Goal: Task Accomplishment & Management: Use online tool/utility

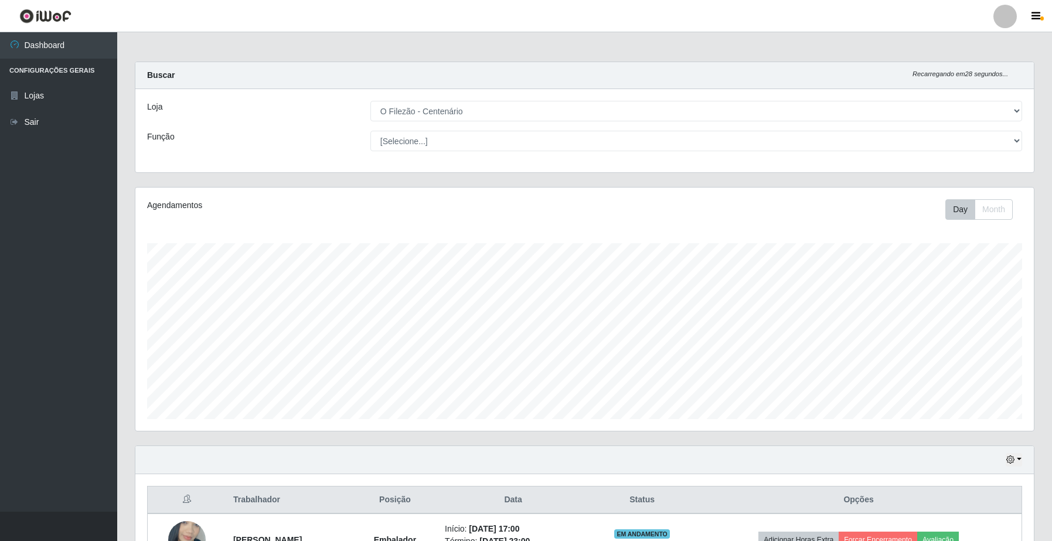
select select "203"
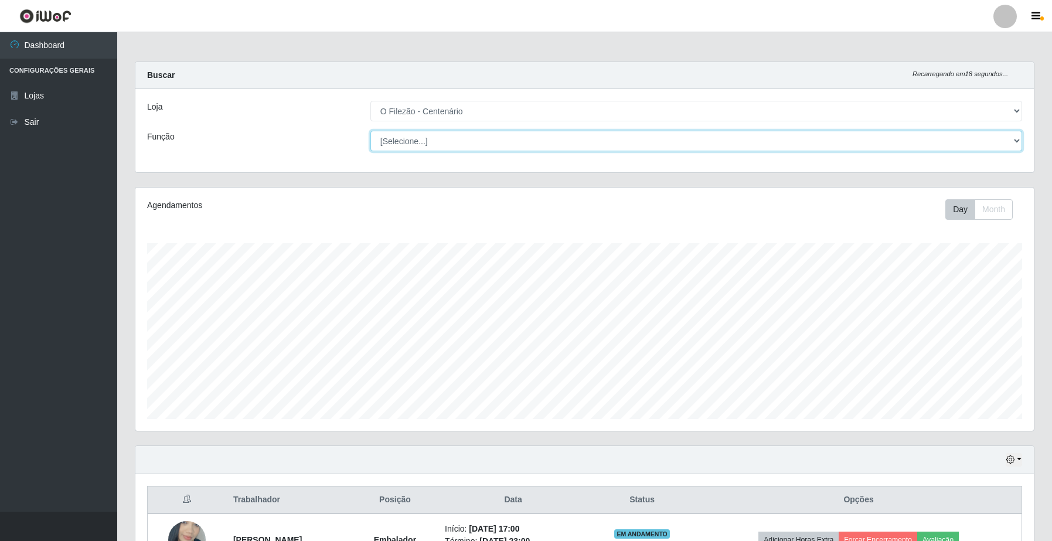
click at [1013, 137] on select "[Selecione...] Auxiliar de Estacionamento Auxiliar de Estacionamento + Auxiliar…" at bounding box center [697, 141] width 652 height 21
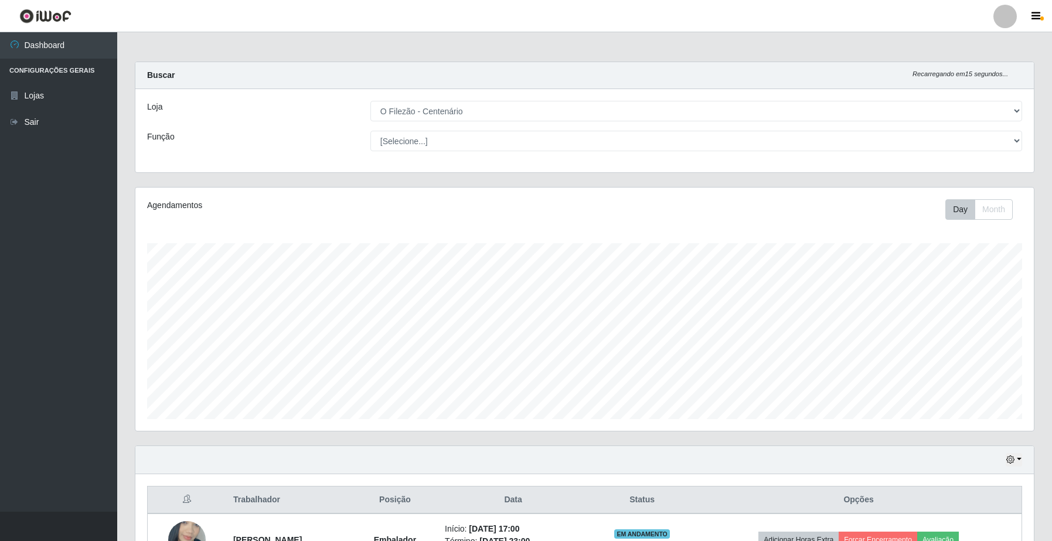
click at [245, 154] on div "Loja [Selecione...] O Filezão - Centenário Função [Selecione...] Auxiliar de Es…" at bounding box center [584, 130] width 899 height 83
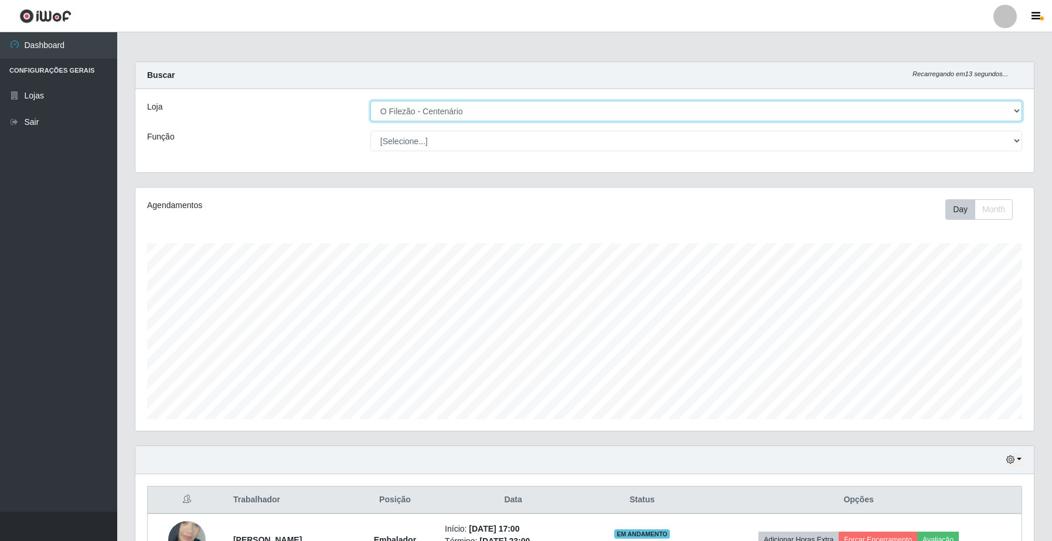
click at [415, 113] on select "[Selecione...] O Filezão - Centenário" at bounding box center [697, 111] width 652 height 21
click at [371, 101] on select "[Selecione...] O Filezão - Centenário" at bounding box center [697, 111] width 652 height 21
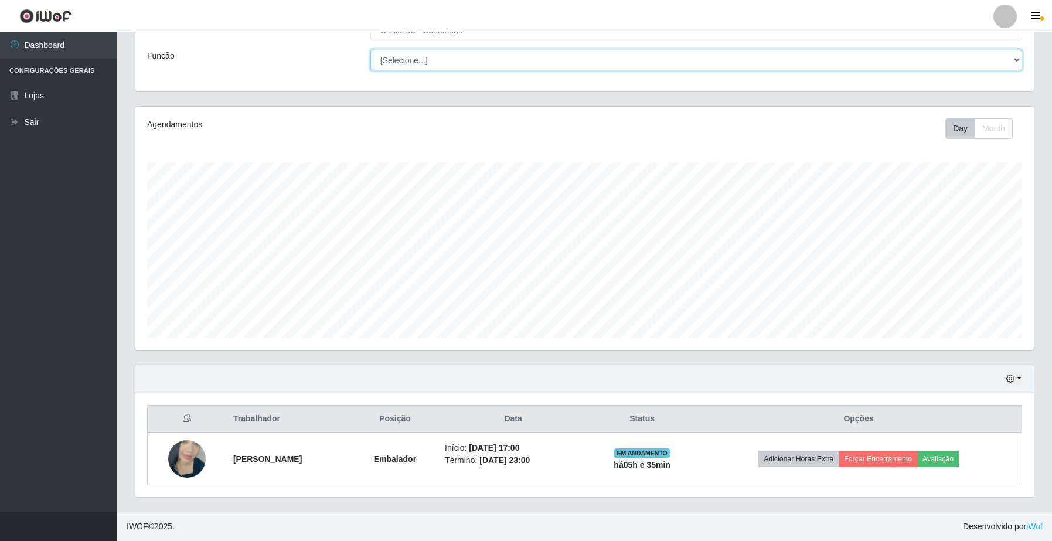
click at [1013, 55] on select "[Selecione...] Auxiliar de Estacionamento Auxiliar de Estacionamento + Auxiliar…" at bounding box center [697, 60] width 652 height 21
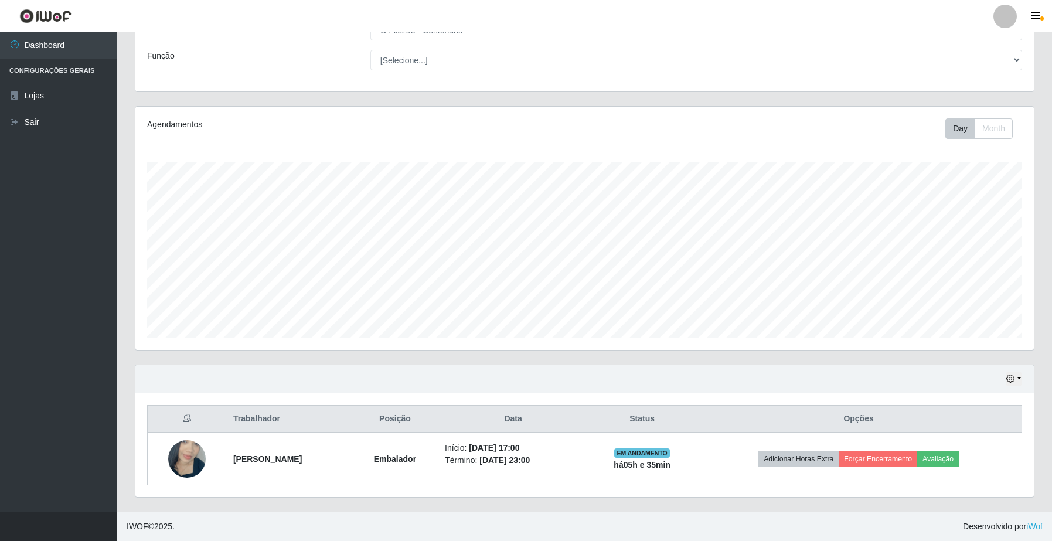
click at [270, 94] on div "Carregando... Buscar Recarregando em 29 segundos... Loja [Selecione...] O Filez…" at bounding box center [585, 43] width 918 height 125
click at [1030, 18] on button "button" at bounding box center [1037, 16] width 29 height 16
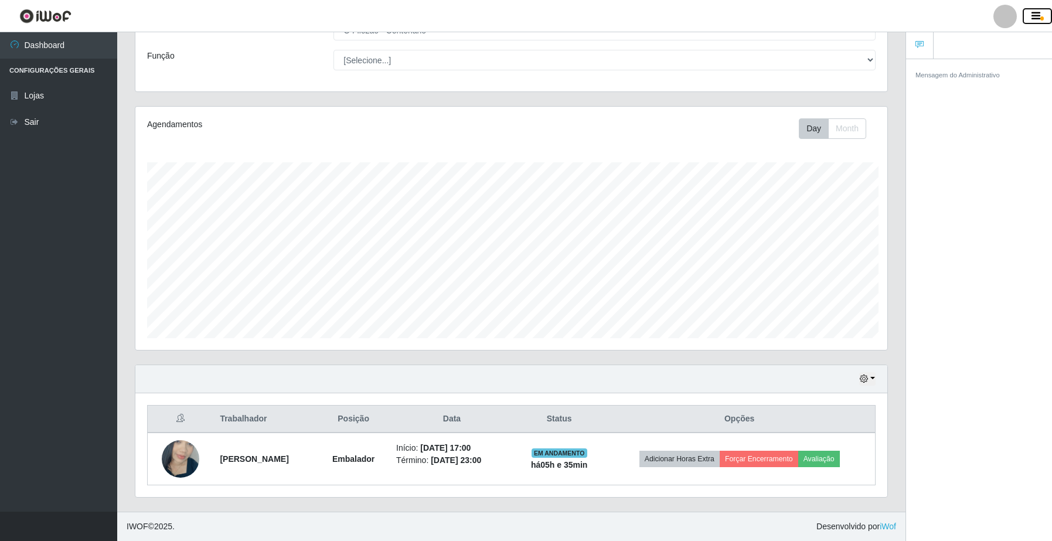
scroll to position [586096, 585587]
click at [1027, 13] on button "button" at bounding box center [1037, 16] width 29 height 16
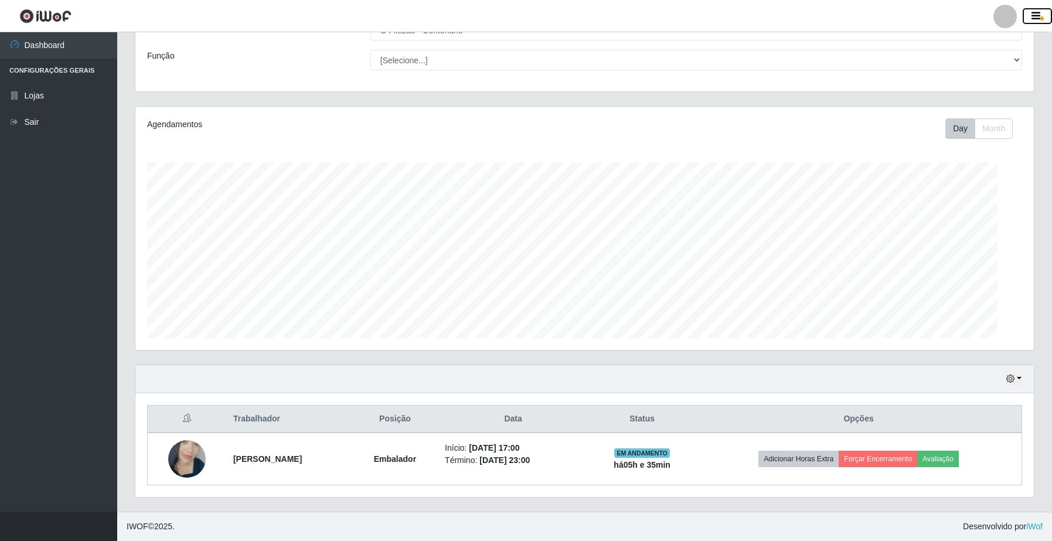
scroll to position [244, 898]
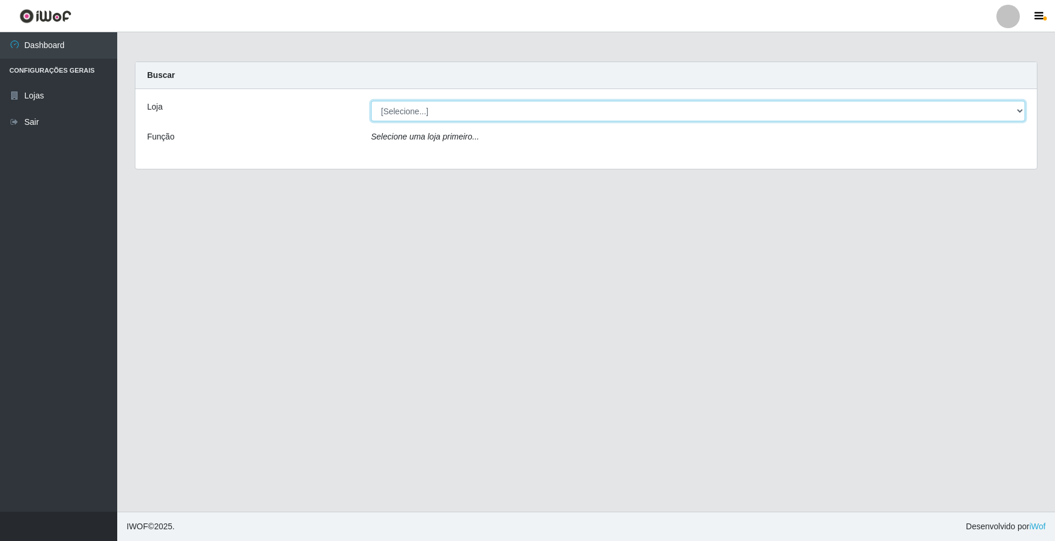
click at [1022, 113] on select "[Selecione...] O Filezão - Centenário" at bounding box center [698, 111] width 654 height 21
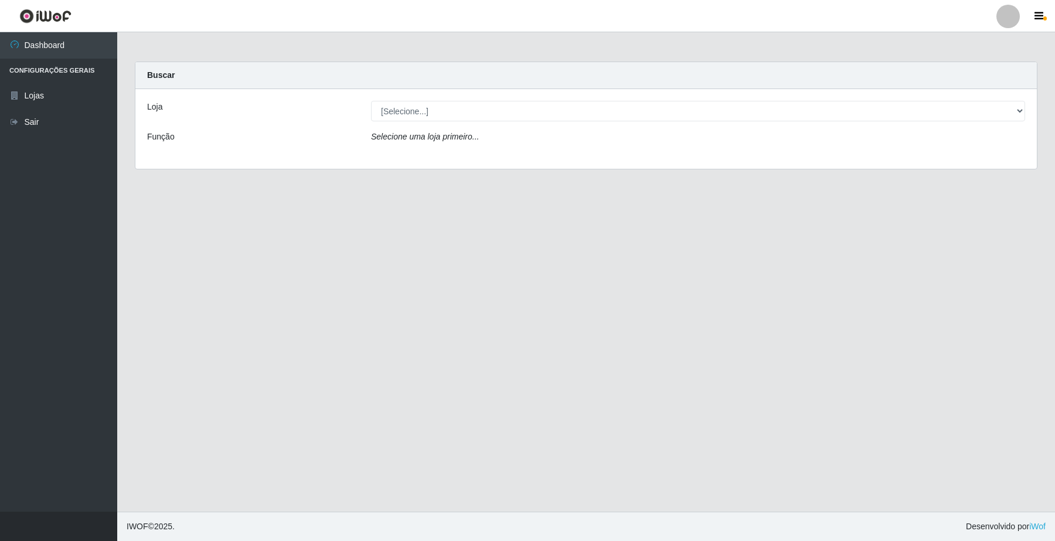
click at [986, 162] on div "Loja [Selecione...] O Filezão - Centenário Função Selecione uma loja primeiro..." at bounding box center [586, 129] width 902 height 80
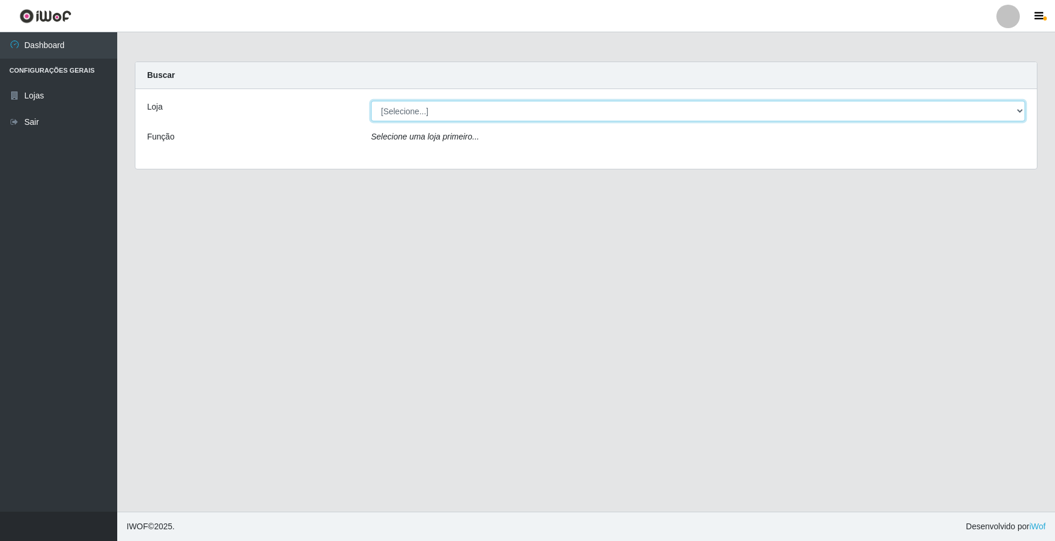
click at [1017, 111] on select "[Selecione...] O Filezão - Centenário" at bounding box center [698, 111] width 654 height 21
select select "203"
click at [371, 101] on select "[Selecione...] O Filezão - Centenário" at bounding box center [698, 111] width 654 height 21
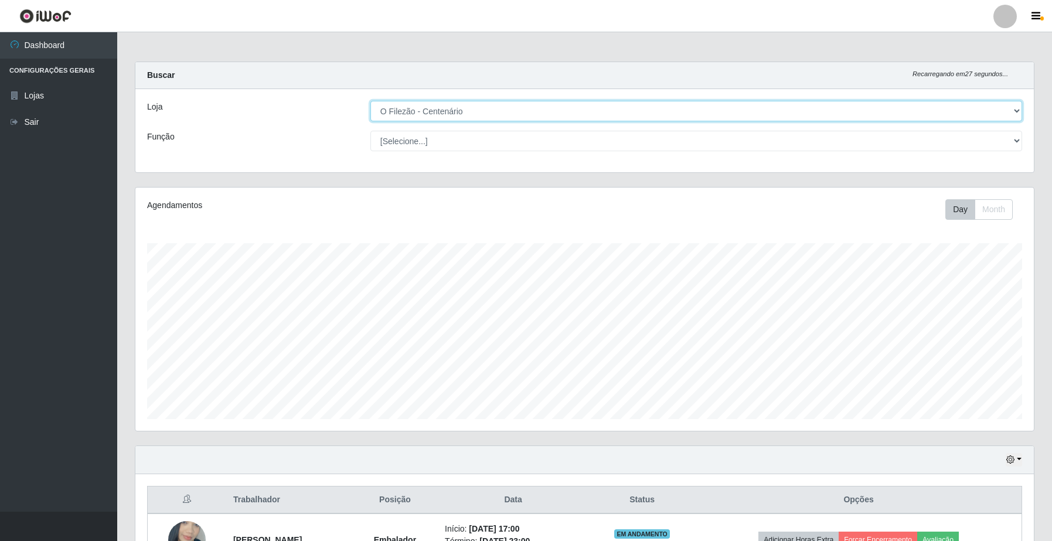
scroll to position [82, 0]
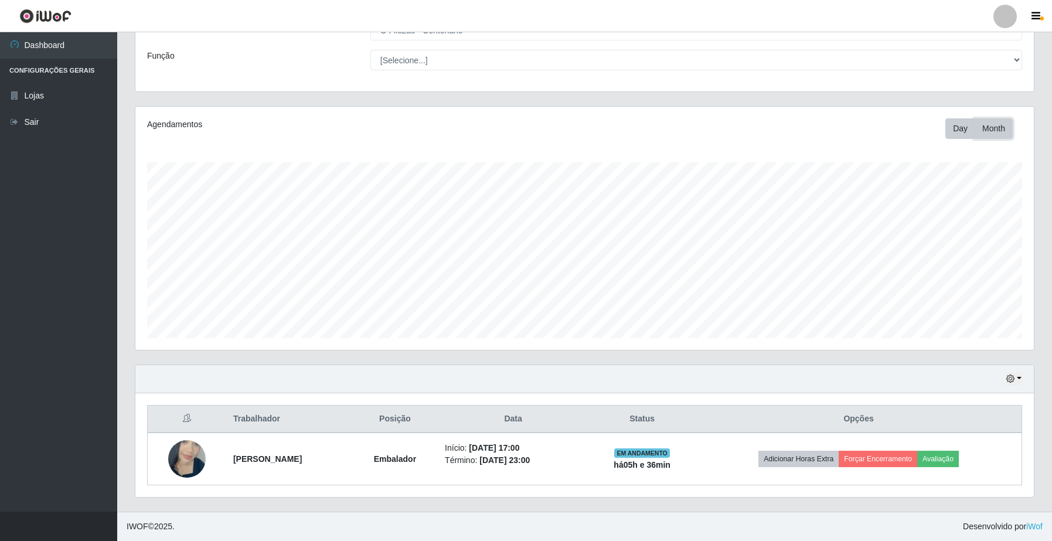
click at [992, 127] on button "Month" at bounding box center [994, 128] width 38 height 21
click at [965, 132] on button "Day" at bounding box center [961, 128] width 30 height 21
click at [1021, 374] on button "button" at bounding box center [1014, 378] width 16 height 13
click at [56, 76] on li "Configurações Gerais" at bounding box center [58, 71] width 117 height 24
click at [63, 72] on li "Configurações Gerais" at bounding box center [58, 71] width 117 height 24
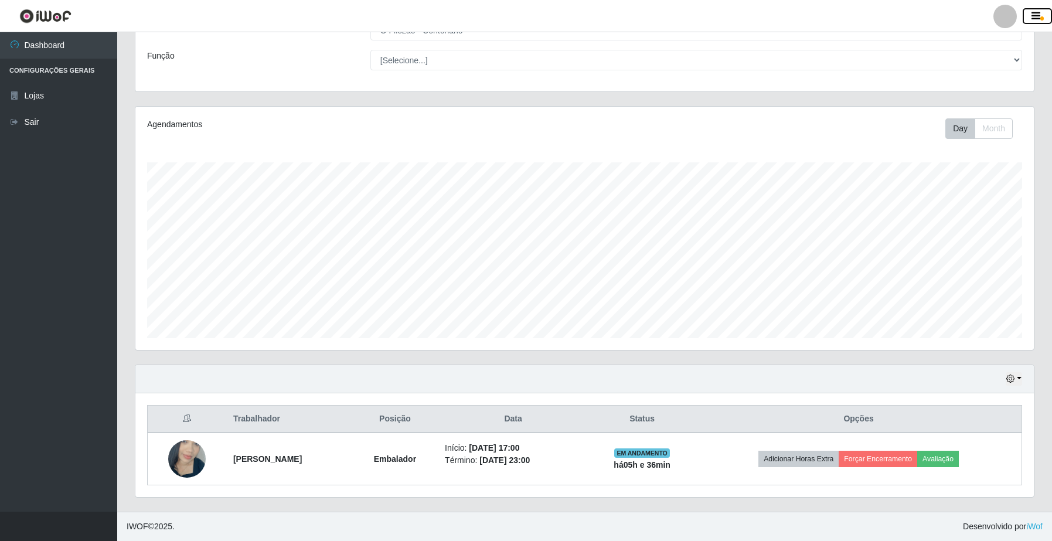
click at [1035, 21] on icon "button" at bounding box center [1036, 16] width 9 height 11
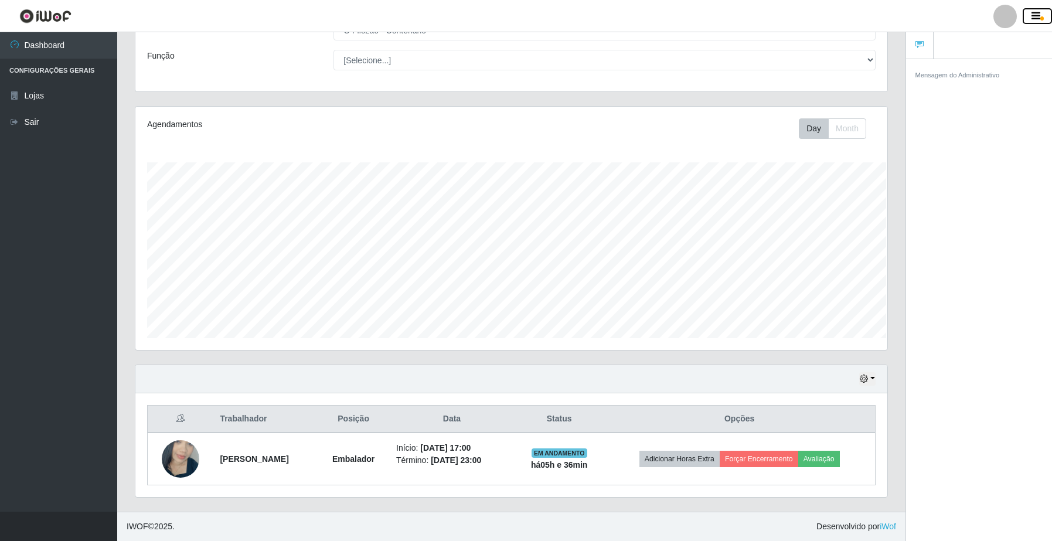
scroll to position [586096, 585587]
click at [953, 48] on ul at bounding box center [979, 45] width 146 height 27
click at [1035, 21] on icon "button" at bounding box center [1036, 16] width 9 height 11
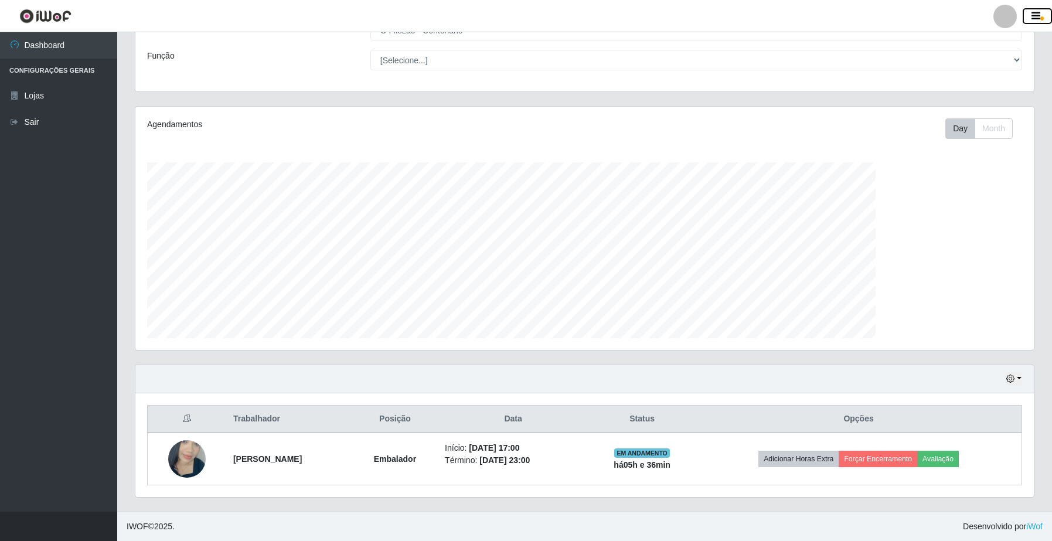
scroll to position [244, 898]
click at [1023, 379] on div "Hoje 1 dia 3 dias 1 Semana Não encerrados" at bounding box center [584, 379] width 899 height 28
click at [1018, 379] on button "button" at bounding box center [1014, 378] width 16 height 13
click at [947, 312] on button "3 dias" at bounding box center [975, 310] width 93 height 25
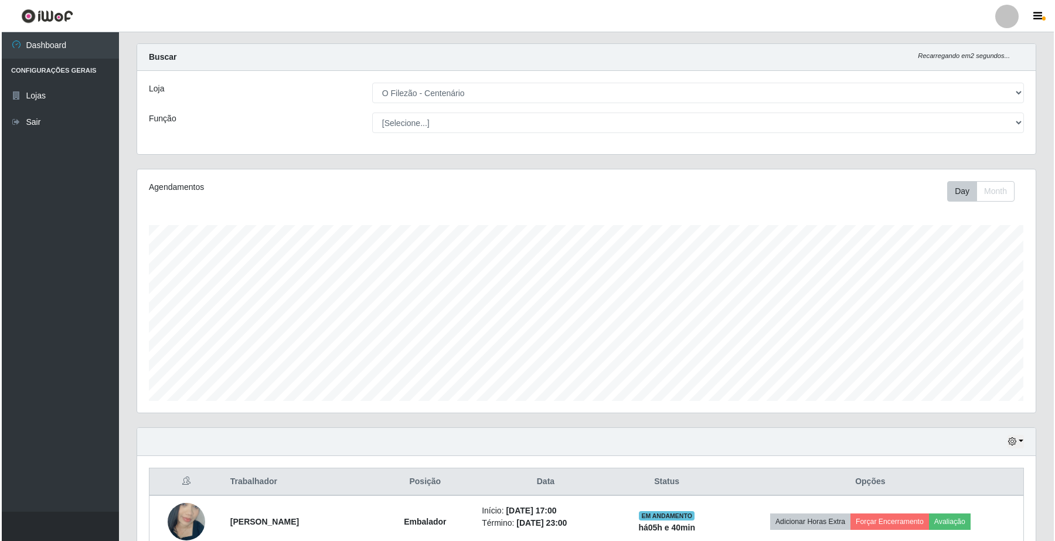
scroll to position [165, 0]
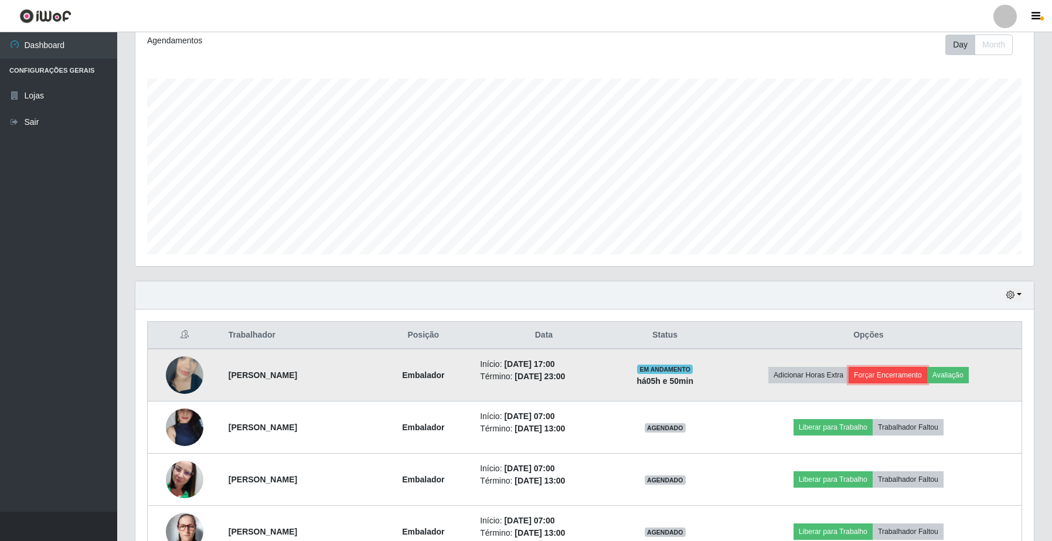
click at [901, 378] on button "Forçar Encerramento" at bounding box center [888, 375] width 79 height 16
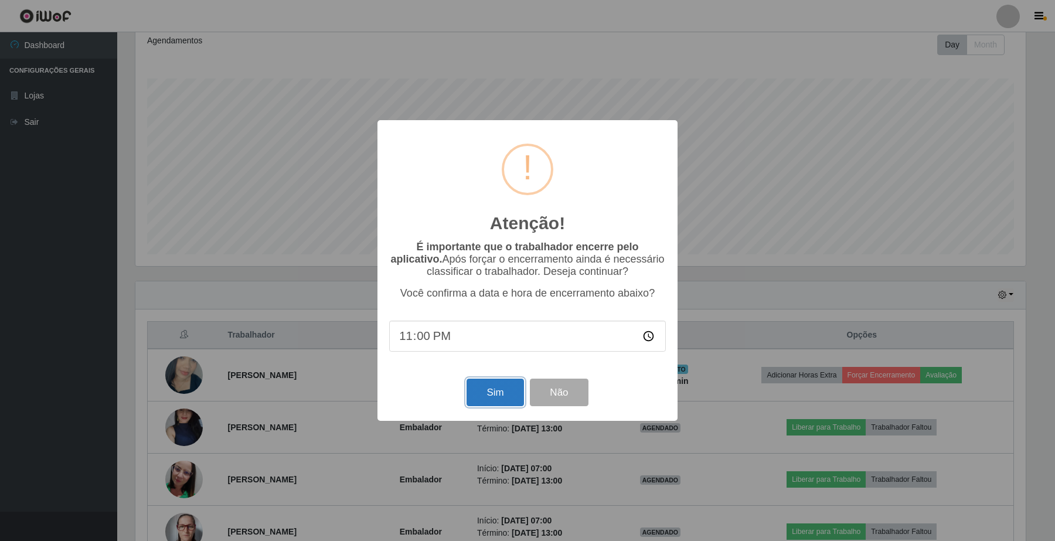
click at [488, 385] on button "Sim" at bounding box center [495, 393] width 57 height 28
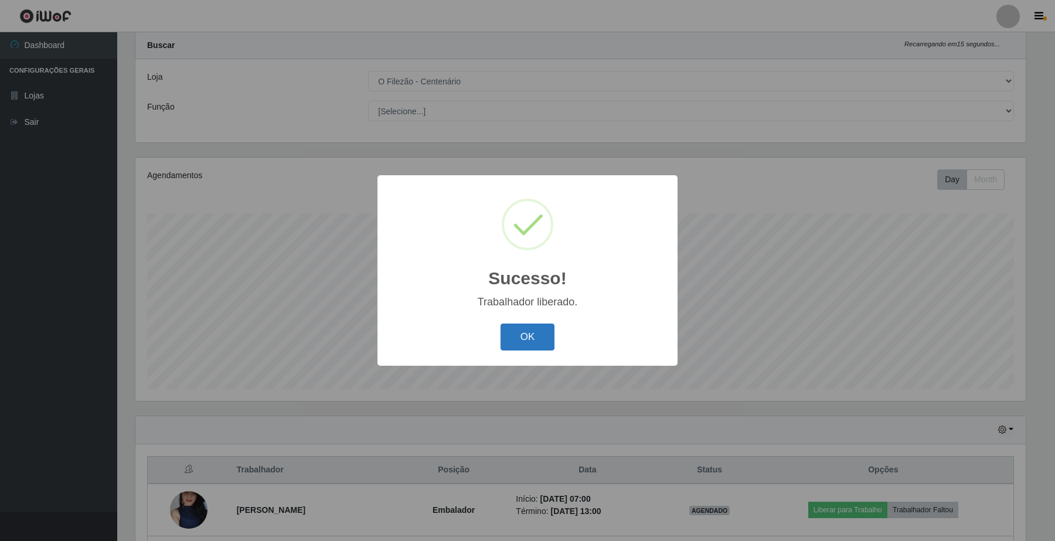
click at [512, 335] on button "OK" at bounding box center [528, 338] width 55 height 28
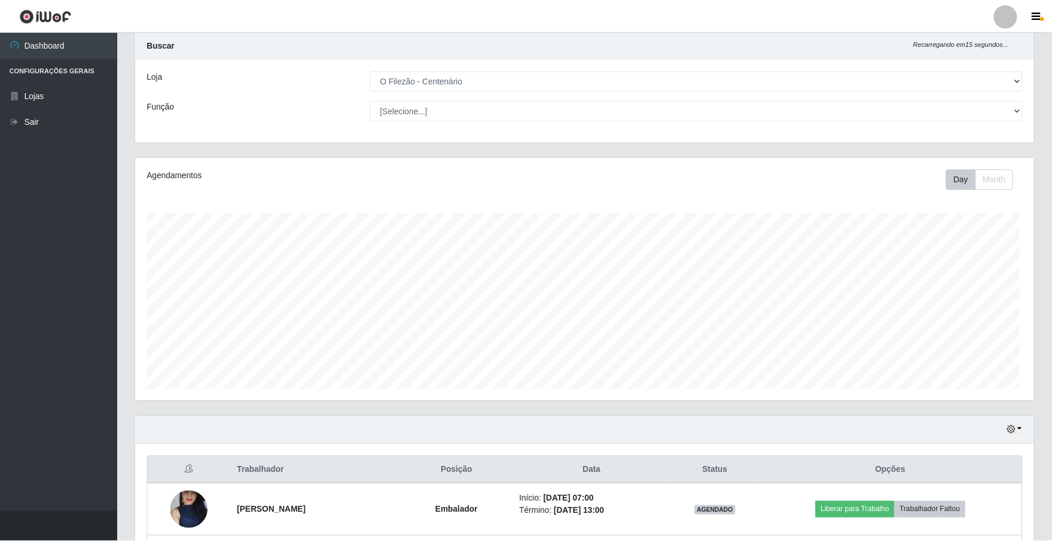
scroll to position [244, 898]
